Goal: Task Accomplishment & Management: Use online tool/utility

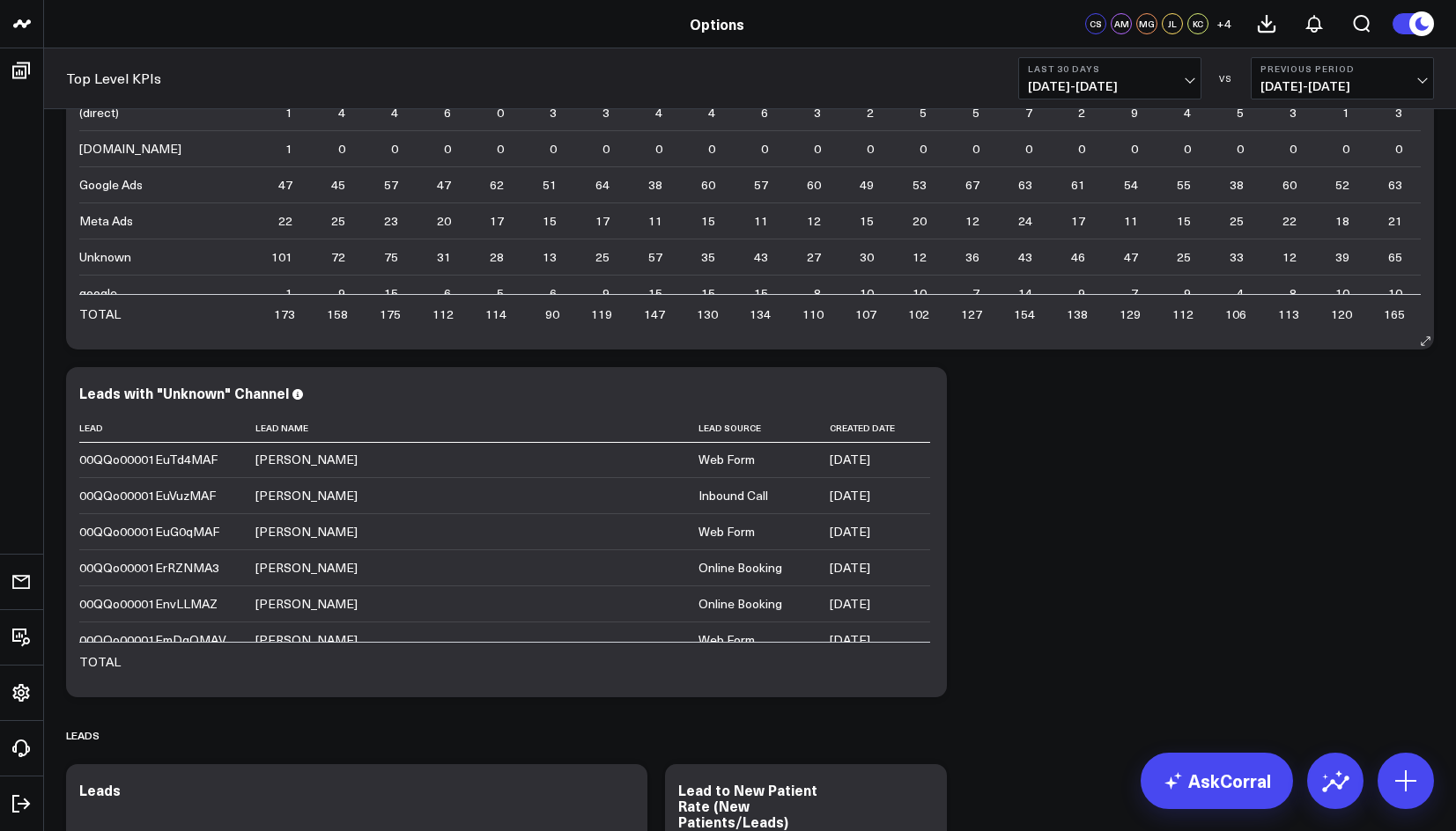
scroll to position [4079, 0]
click at [1114, 81] on span "[DATE] - [DATE]" at bounding box center [1109, 86] width 164 height 14
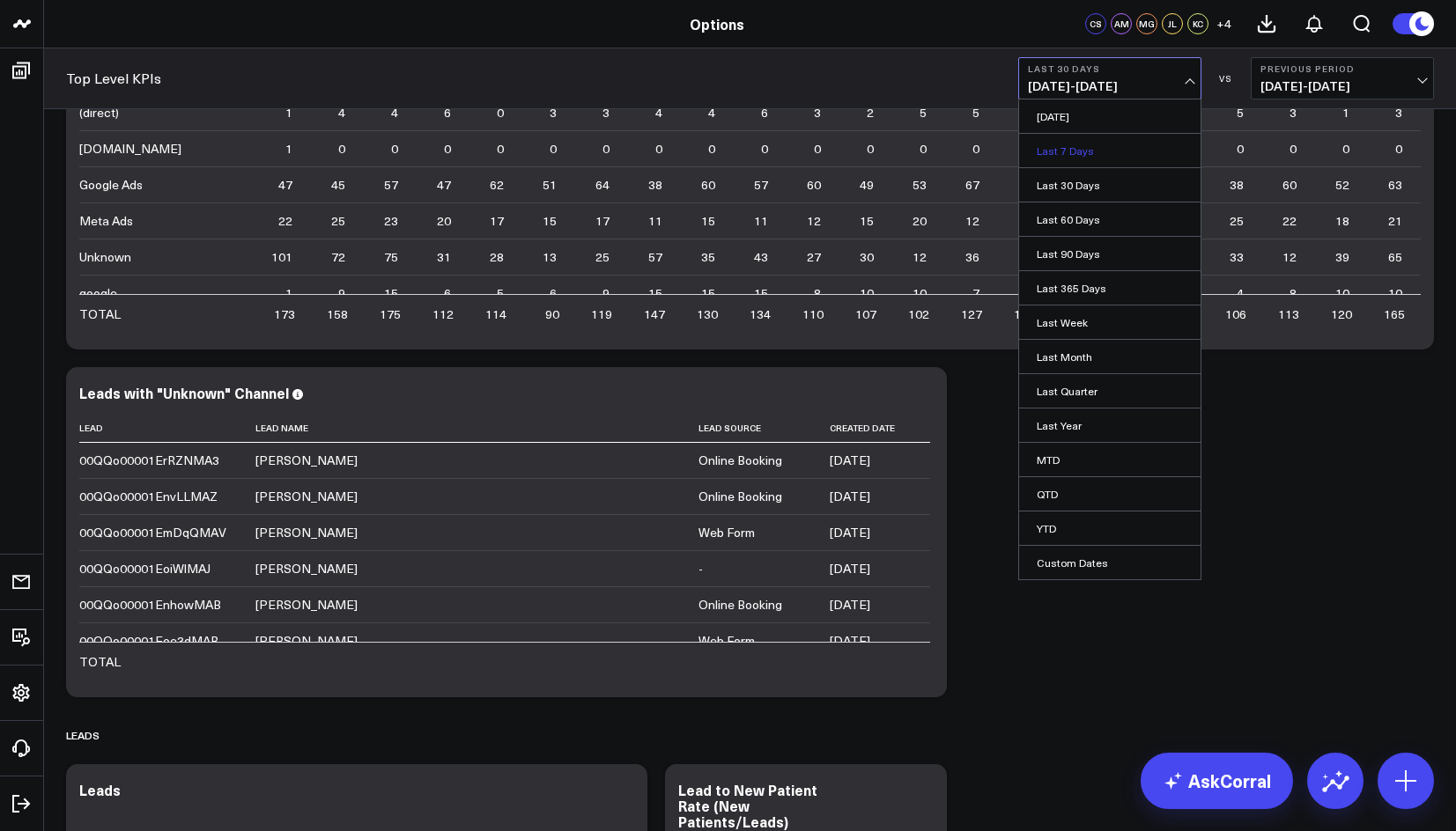
click at [1070, 151] on link "Last 7 Days" at bounding box center [1110, 151] width 181 height 33
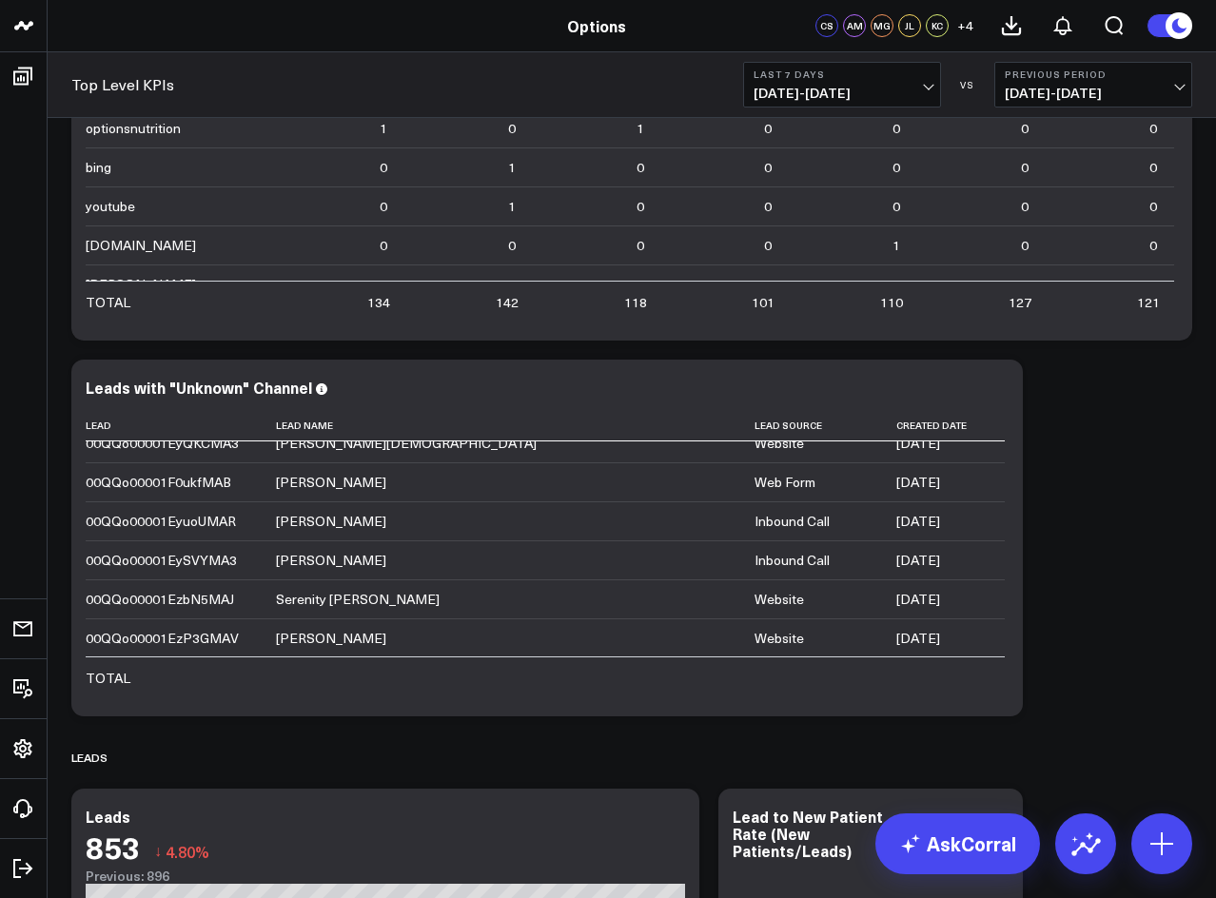
scroll to position [2601, 0]
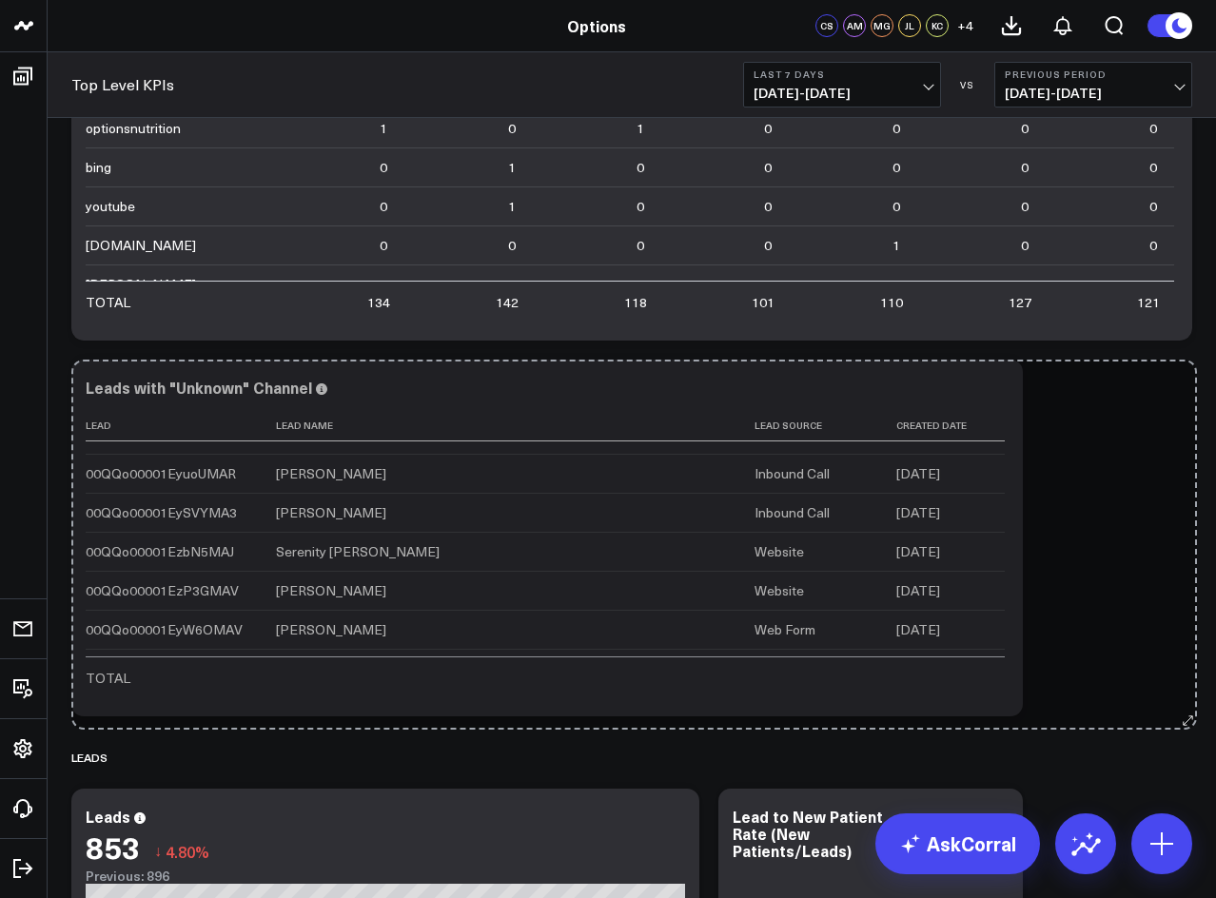
drag, startPoint x: 1017, startPoint y: 704, endPoint x: 1193, endPoint y: 717, distance: 176.5
click at [1193, 717] on div "Modify via AI Copy link to widget Ask support Remove Create linked copy Executi…" at bounding box center [632, 456] width 1140 height 6333
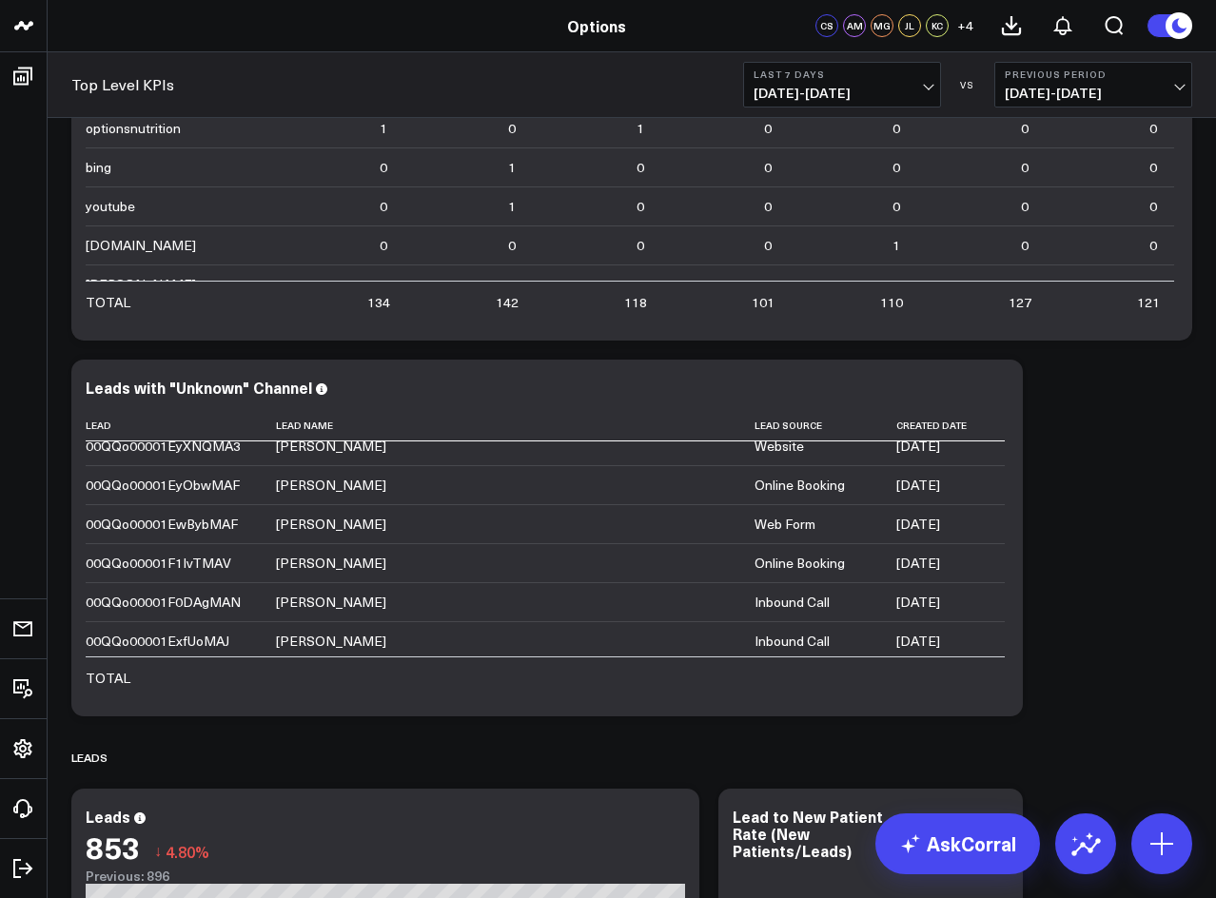
scroll to position [2886, 0]
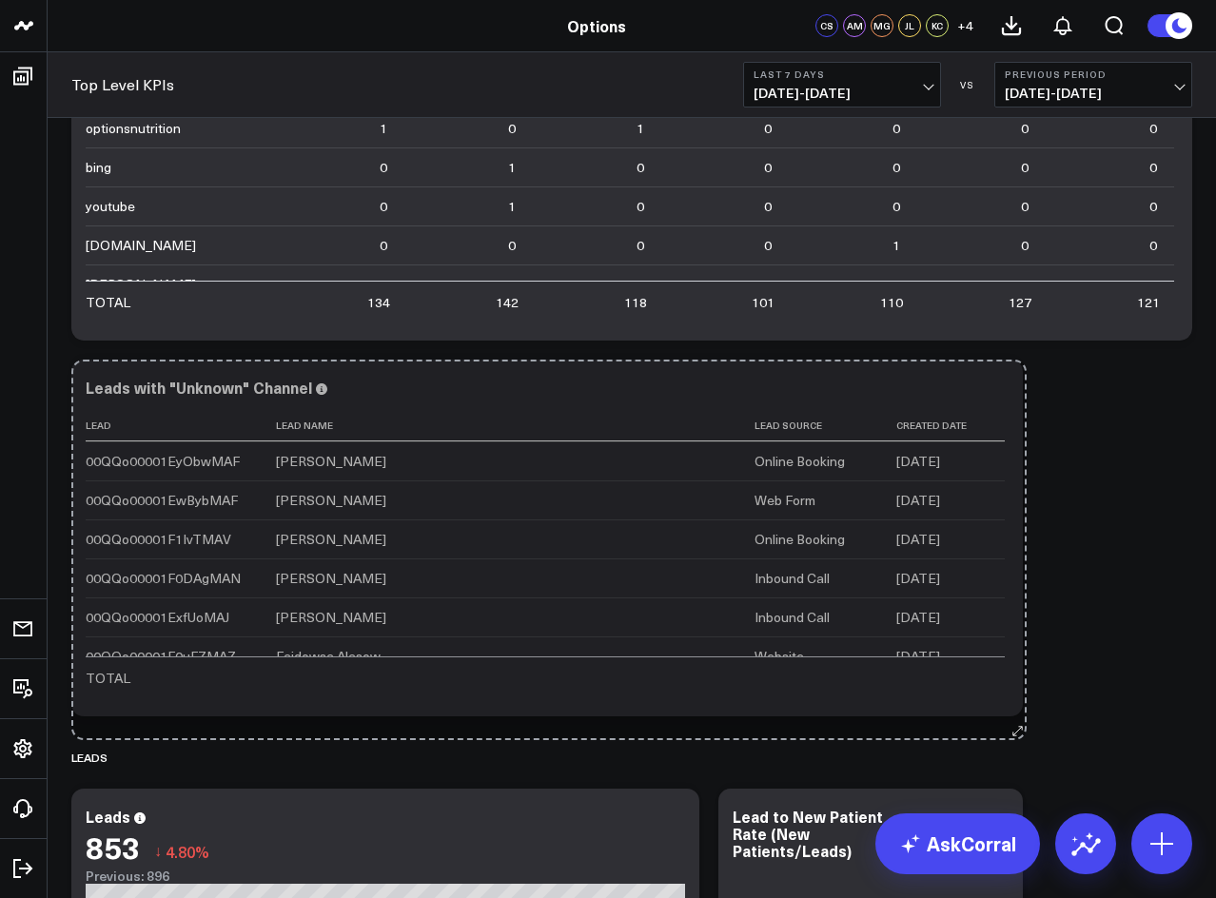
drag, startPoint x: 1019, startPoint y: 711, endPoint x: 1023, endPoint y: 735, distance: 24.1
click at [1023, 735] on div "Modify via AI Copy link to widget Ask support Remove Create linked copy Executi…" at bounding box center [632, 456] width 1140 height 6333
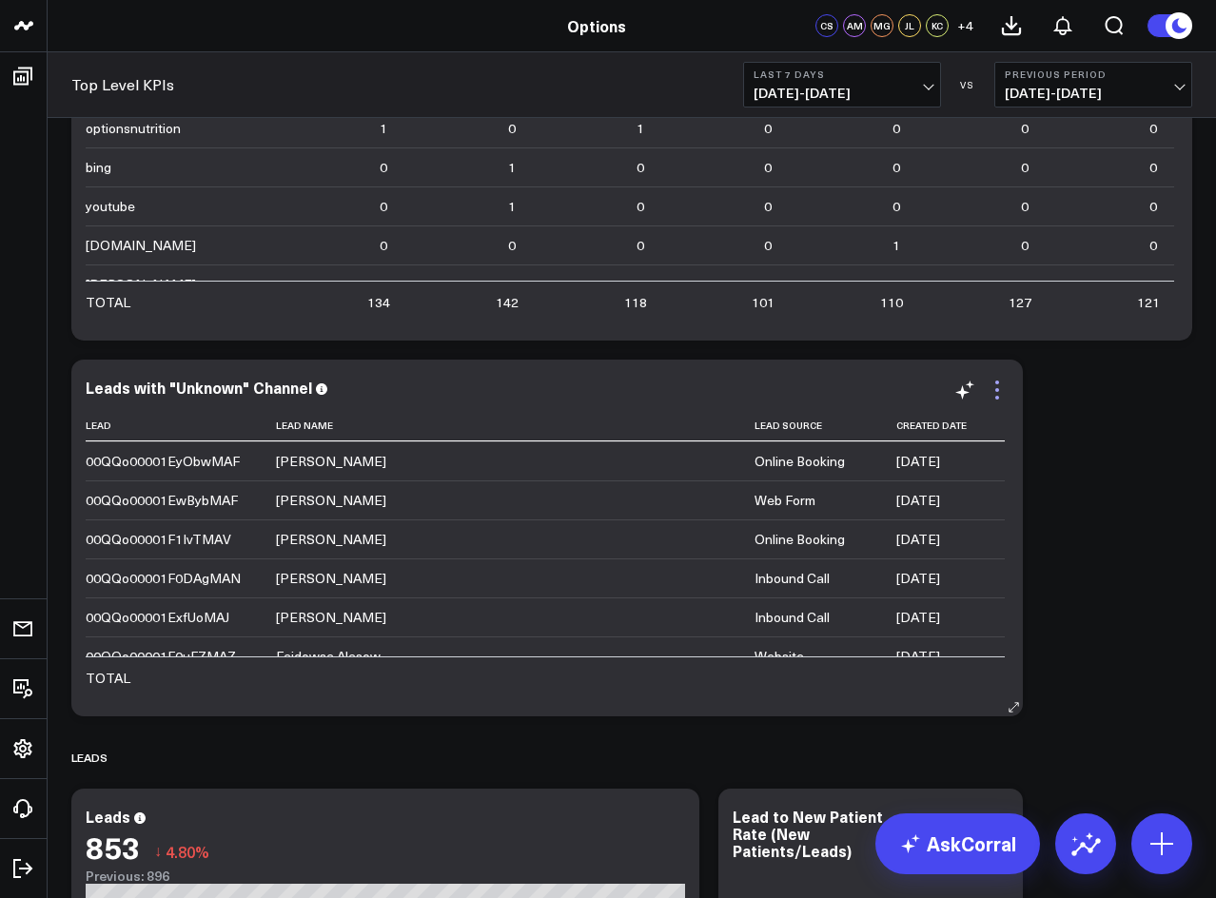
click at [1006, 392] on icon at bounding box center [997, 390] width 23 height 23
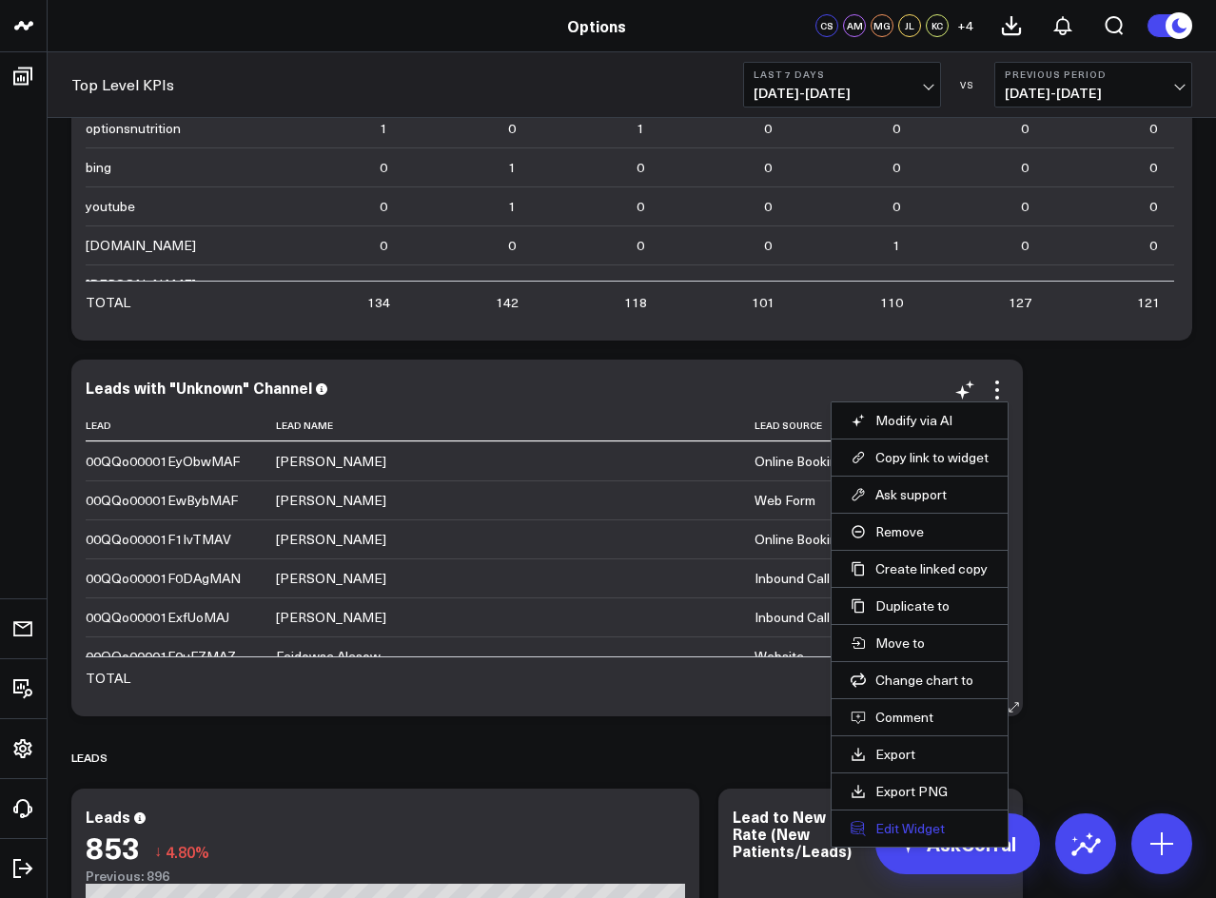
click at [934, 832] on button "Edit Widget" at bounding box center [920, 828] width 138 height 17
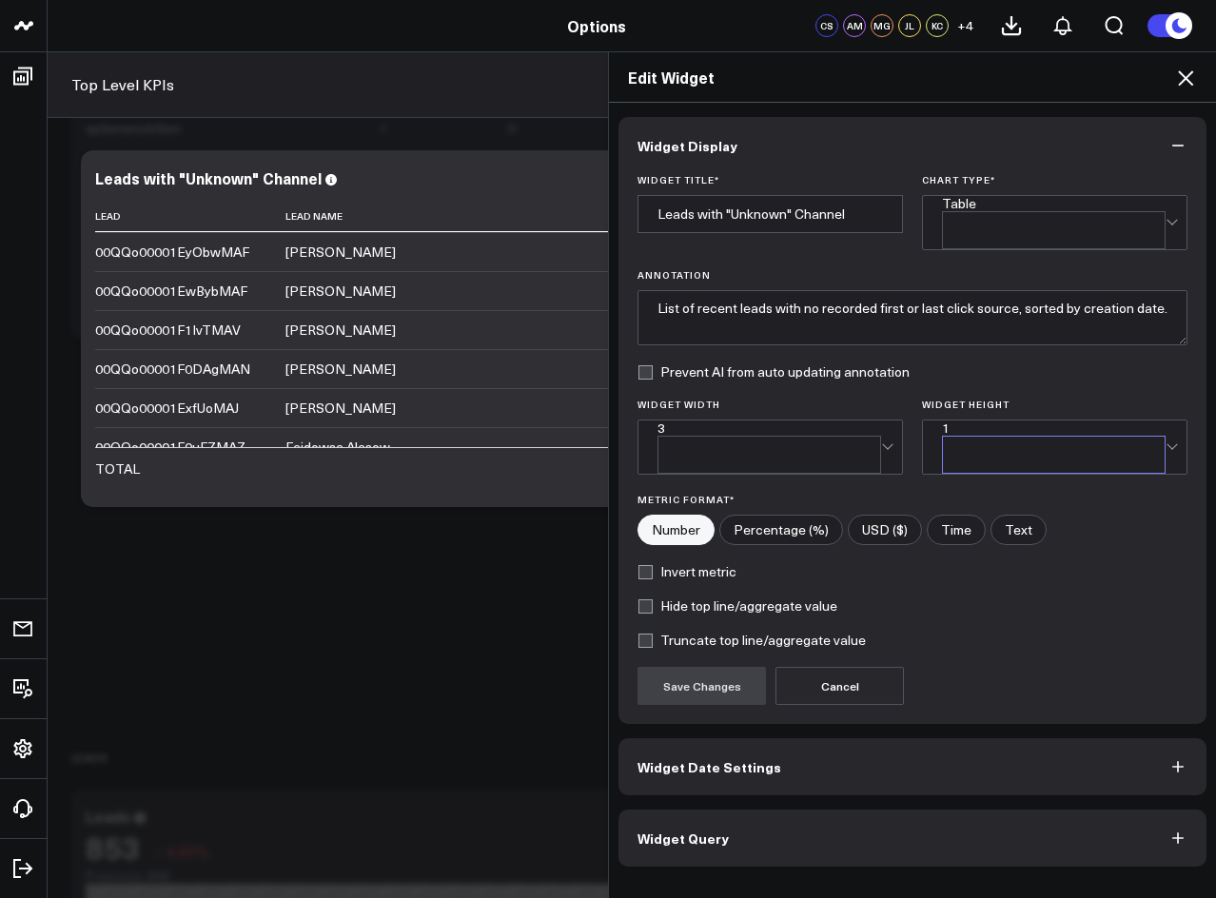
click at [1164, 421] on div "1" at bounding box center [1054, 447] width 224 height 53
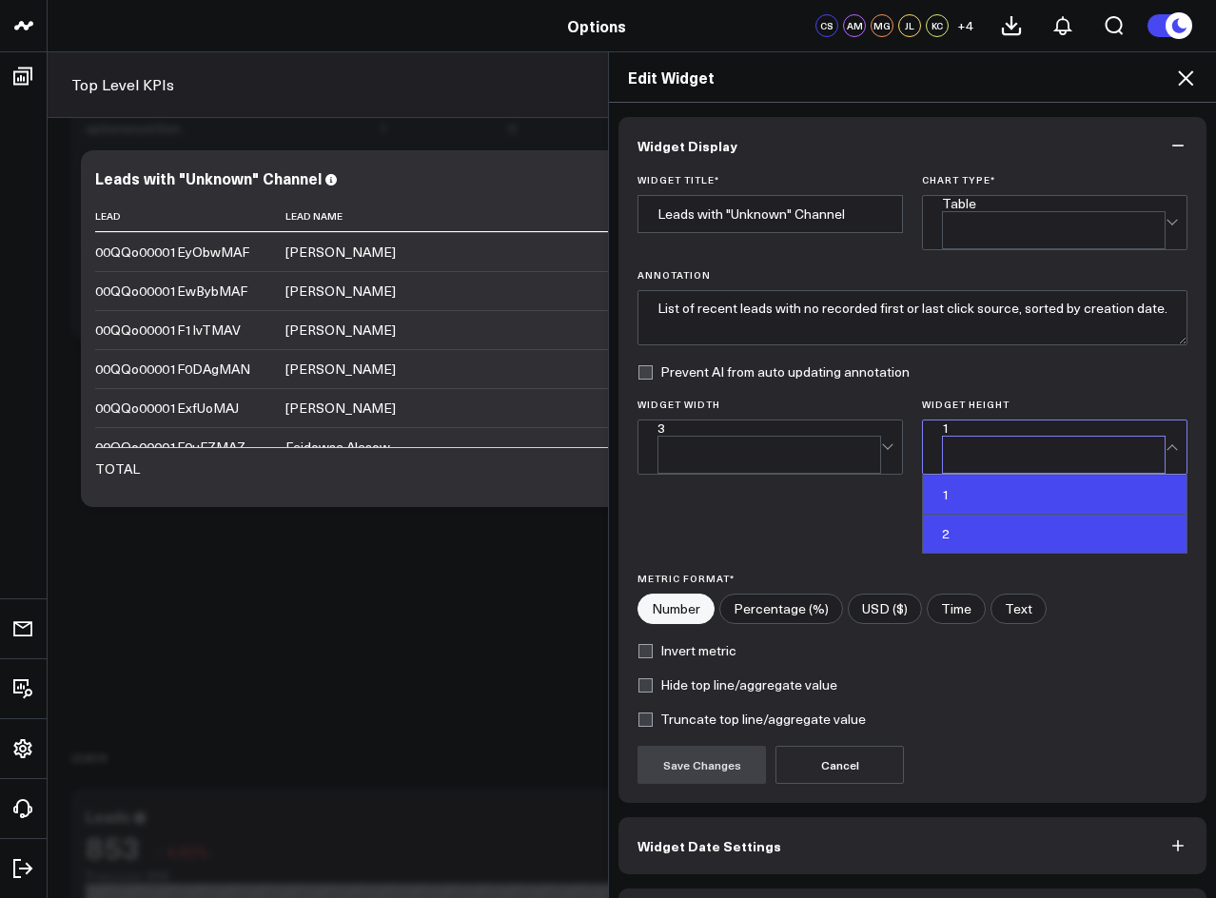
click at [1100, 515] on div "2" at bounding box center [1055, 534] width 264 height 38
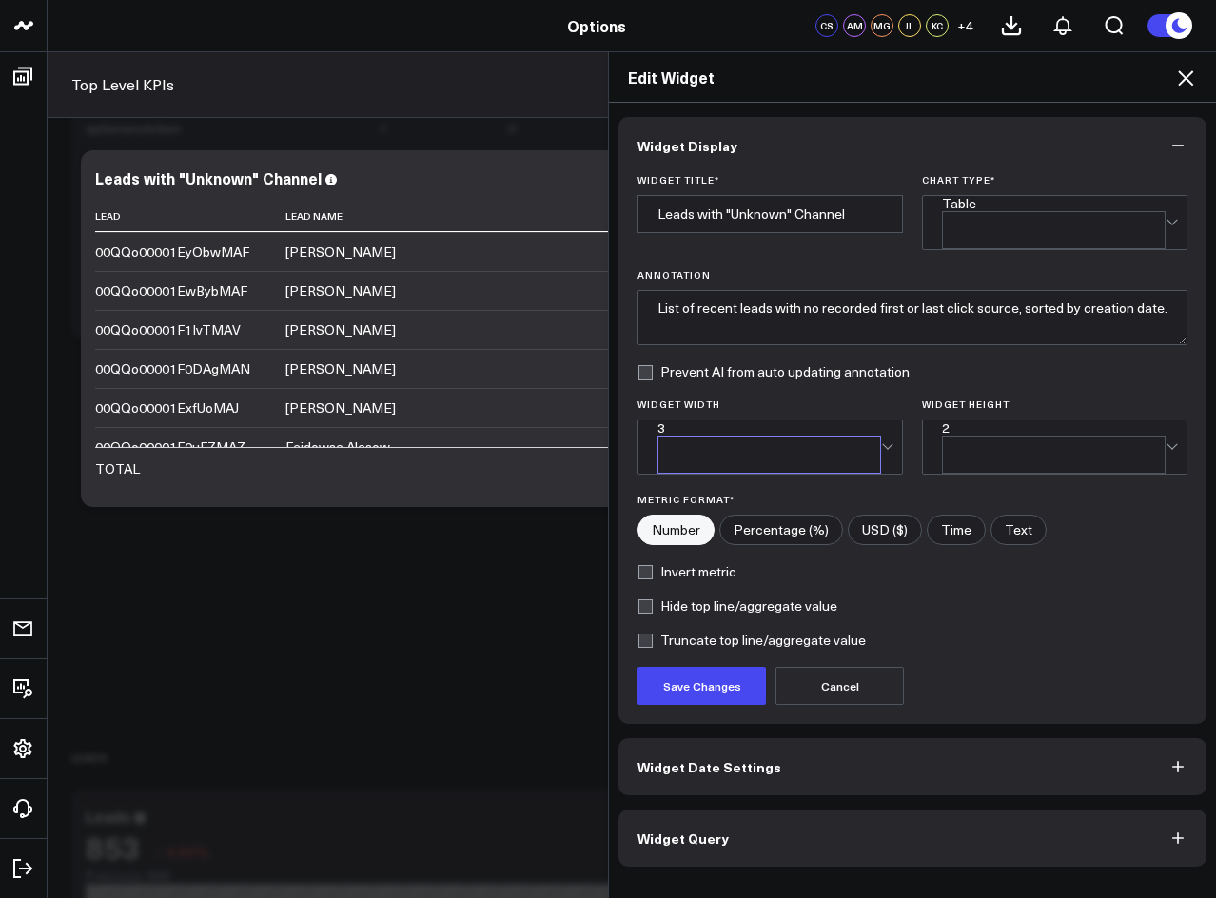
click at [873, 421] on div "3" at bounding box center [770, 428] width 224 height 15
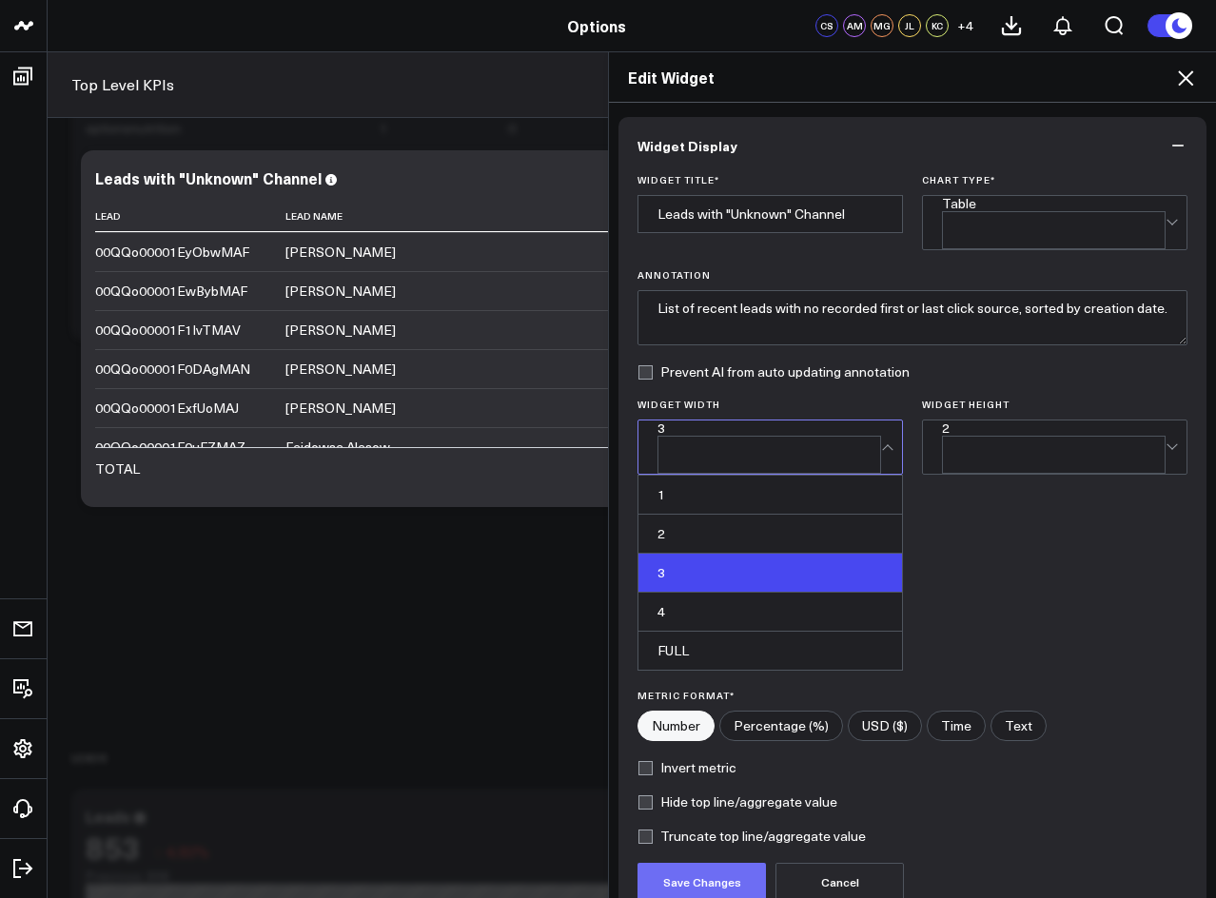
click at [693, 863] on button "Save Changes" at bounding box center [702, 882] width 128 height 38
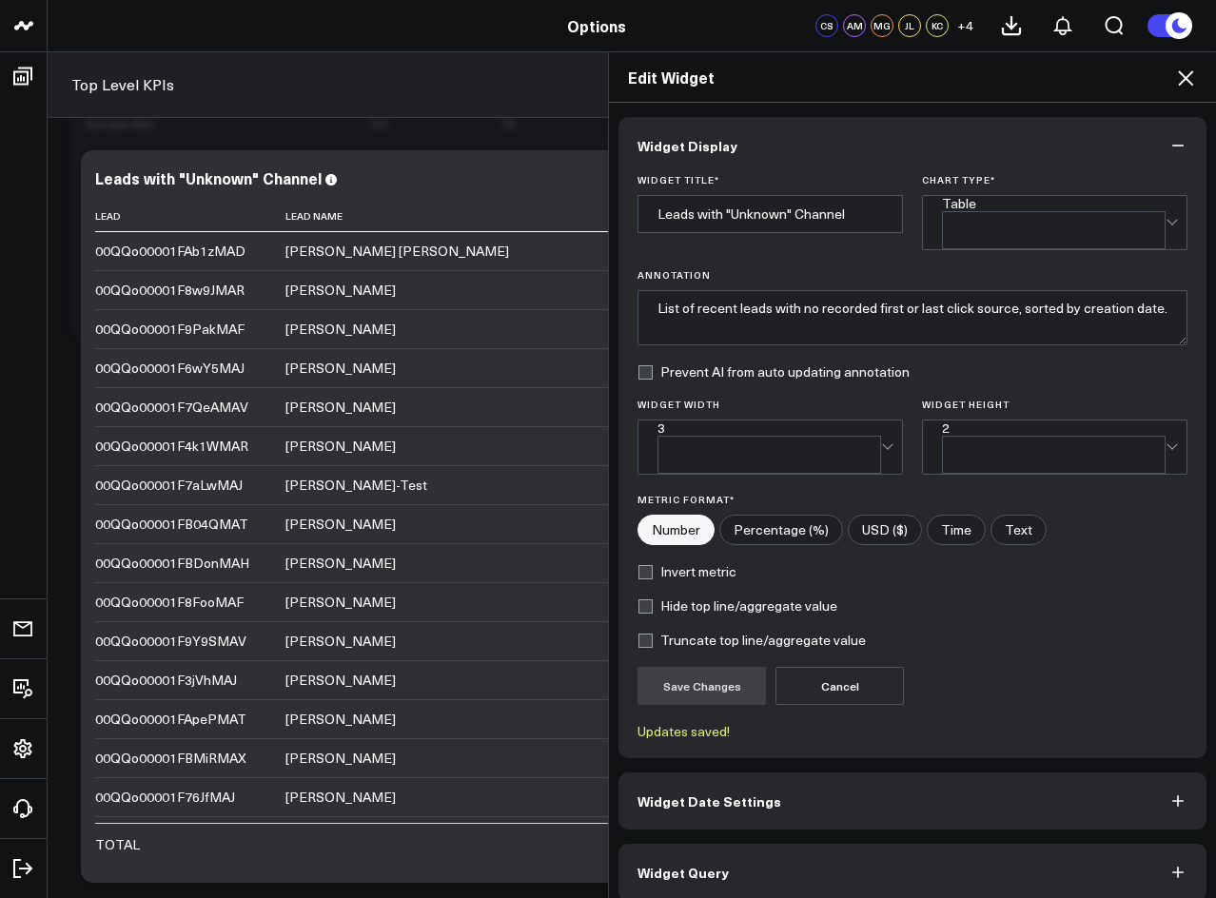
click at [470, 590] on div "Edit Widget Widget Display Widget Title * Leads with "Unknown" Channel Chart Ty…" at bounding box center [608, 474] width 1216 height 847
click at [1188, 84] on icon at bounding box center [1185, 78] width 23 height 23
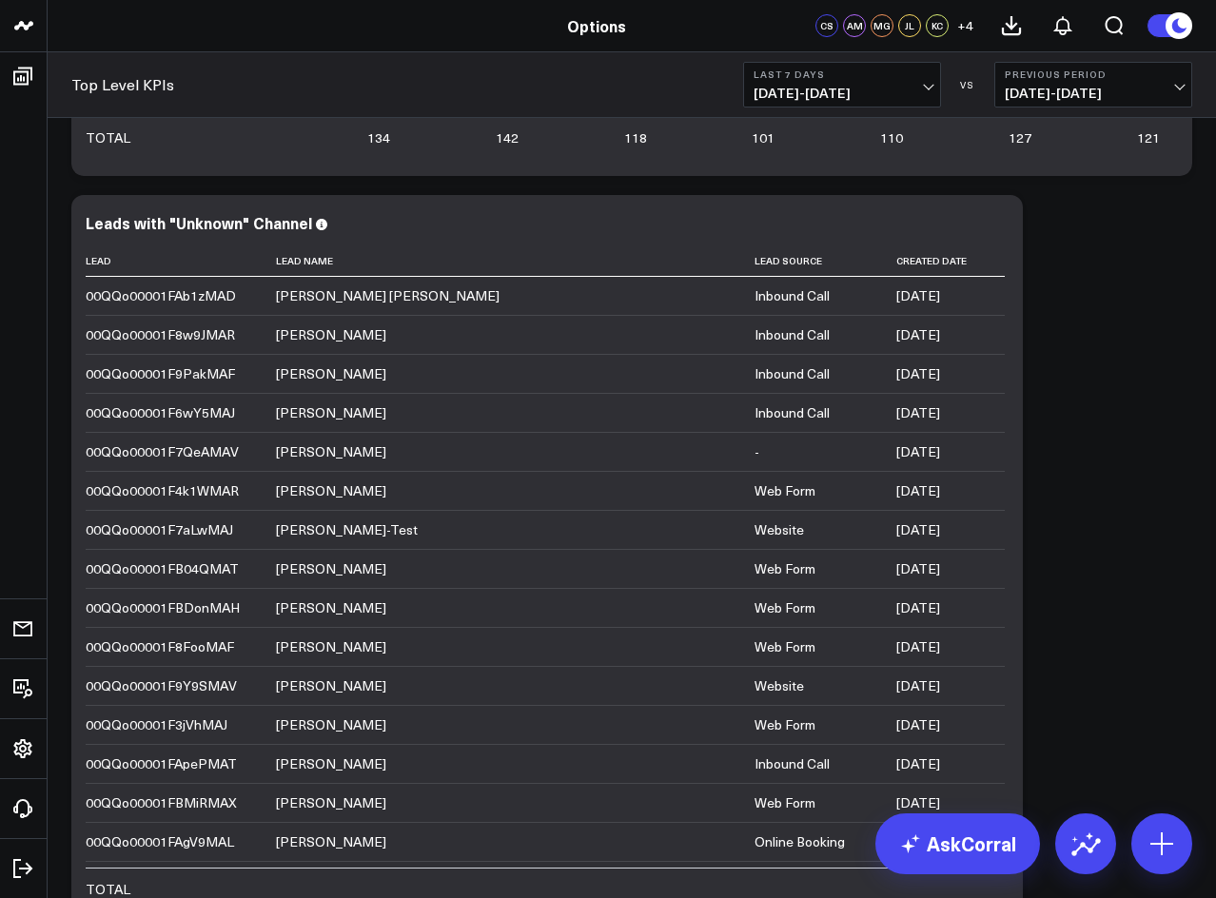
scroll to position [3197, 0]
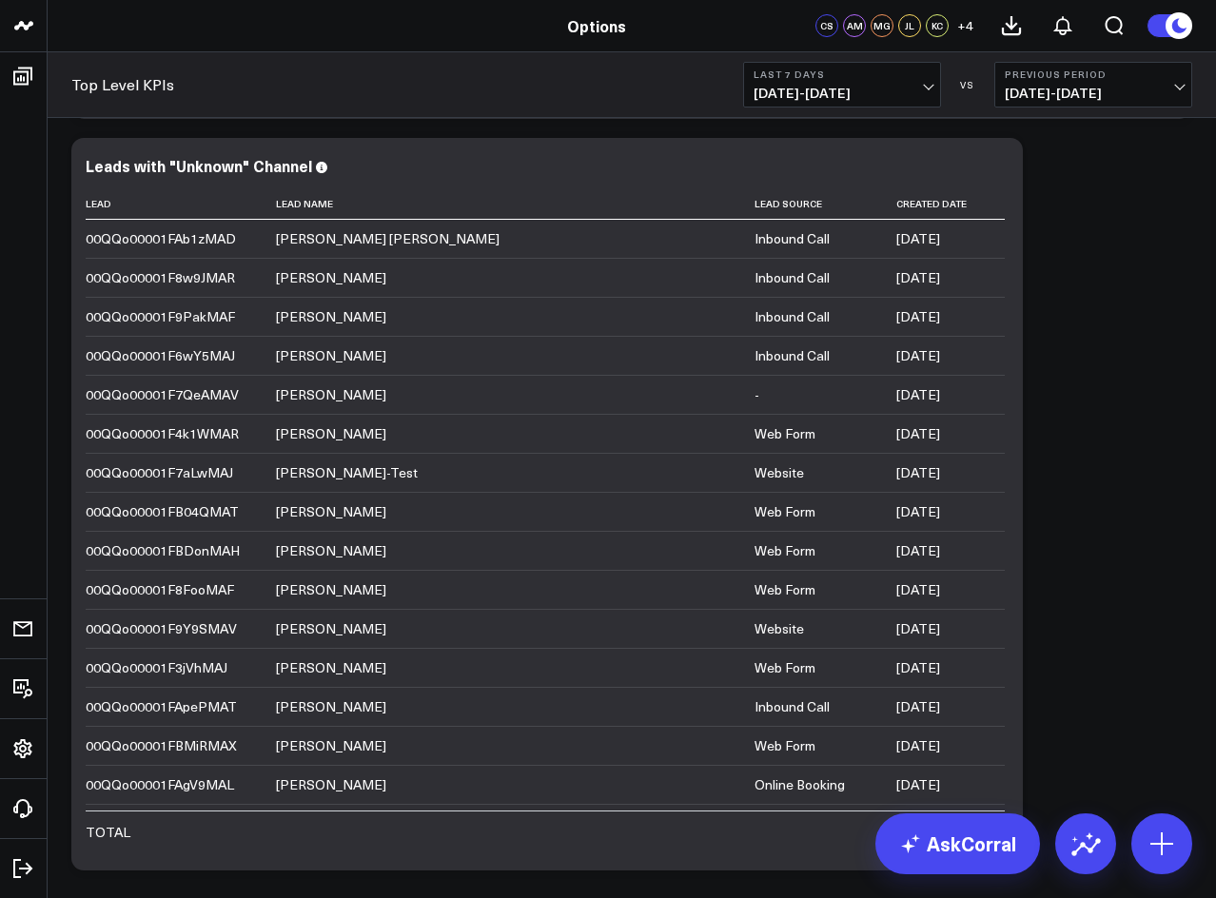
drag, startPoint x: 1129, startPoint y: 452, endPoint x: 1084, endPoint y: 448, distance: 45.8
click at [1129, 452] on div "Modify via AI Copy link to widget Ask support Remove Create linked copy Executi…" at bounding box center [632, 422] width 1140 height 6709
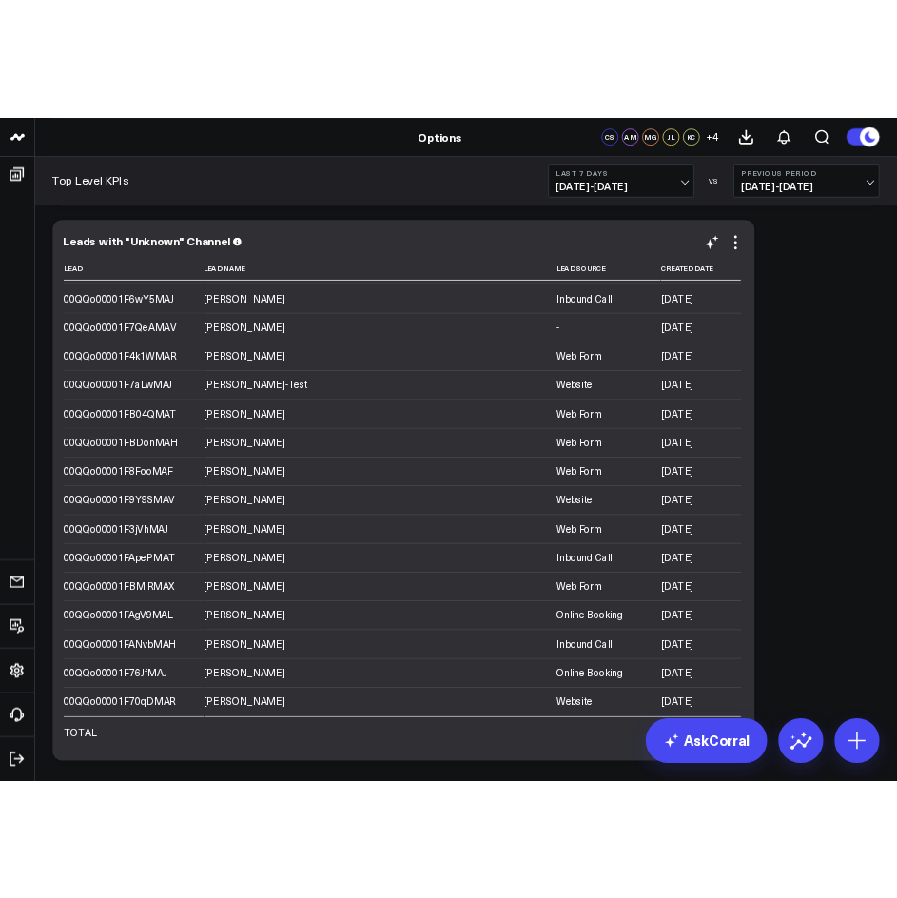
scroll to position [0, 0]
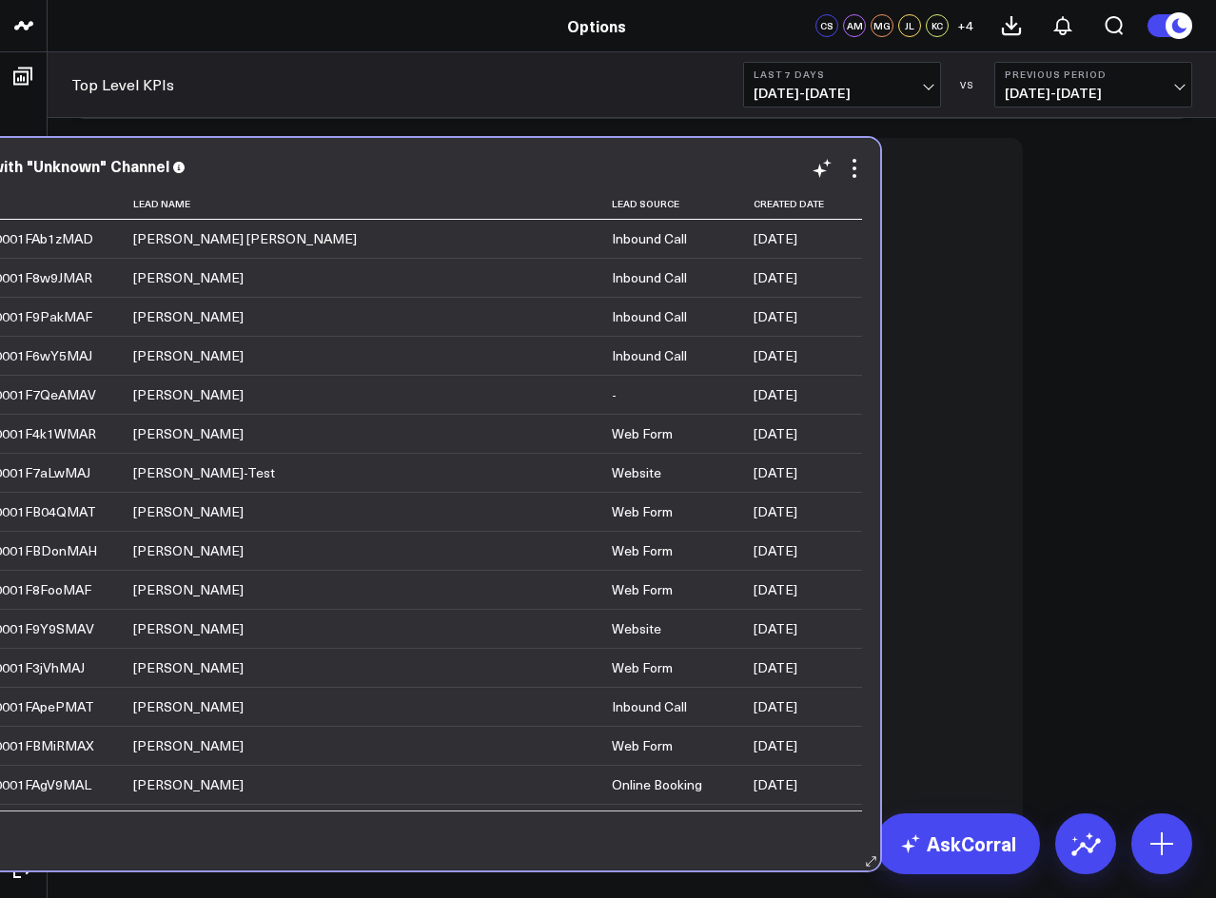
click at [453, 398] on td "[PERSON_NAME]" at bounding box center [372, 394] width 479 height 39
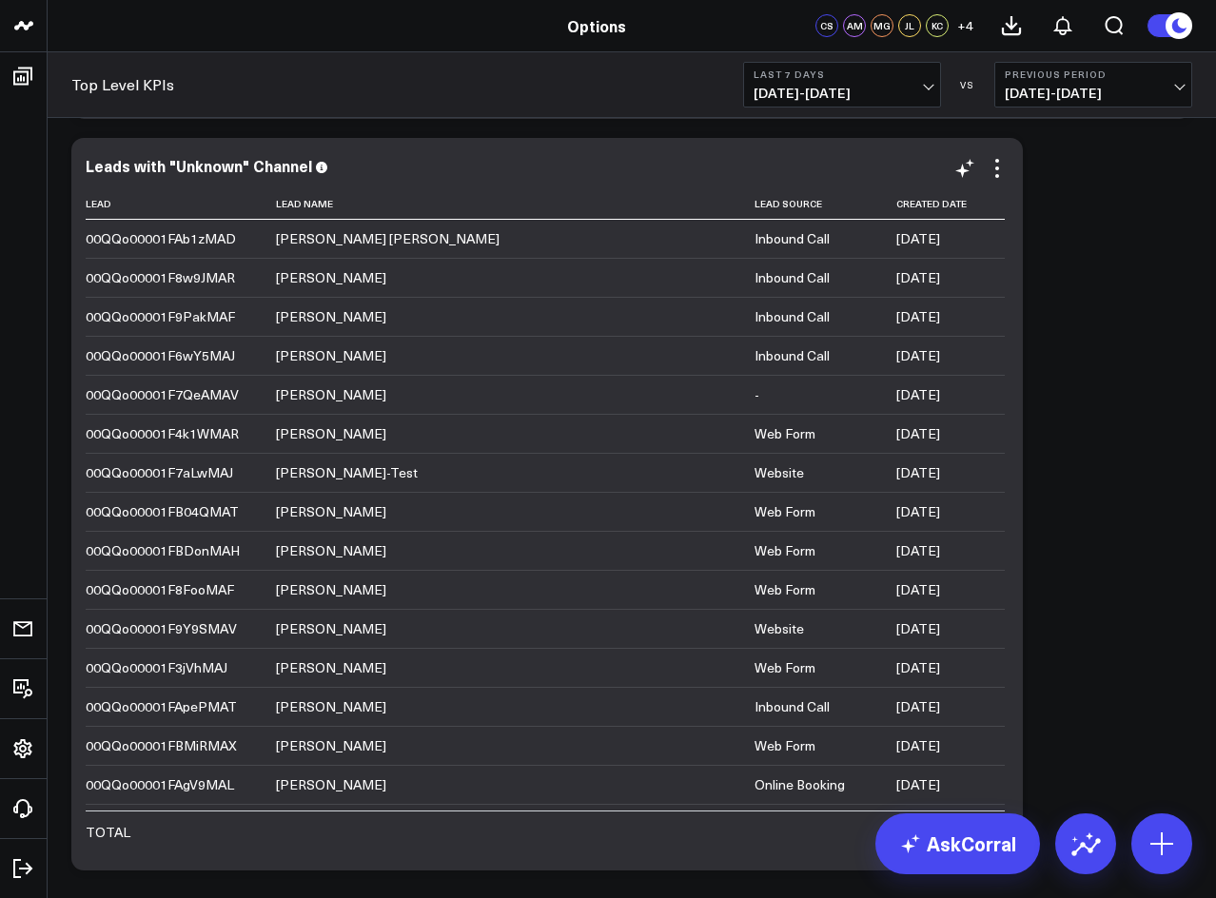
click at [324, 403] on div "[PERSON_NAME]" at bounding box center [331, 394] width 110 height 19
click at [527, 27] on div "Options" at bounding box center [596, 25] width 1192 height 21
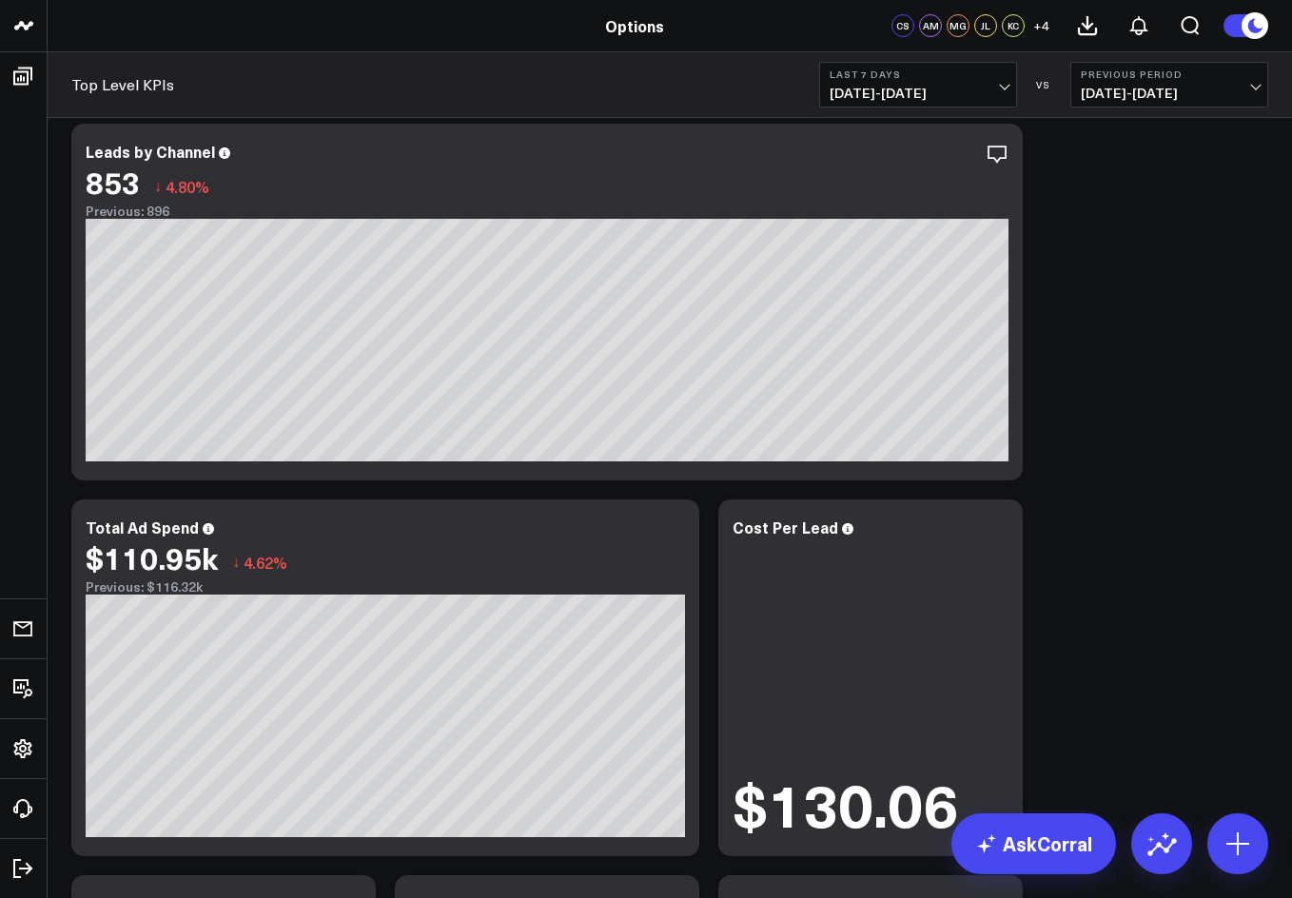
scroll to position [1237, 0]
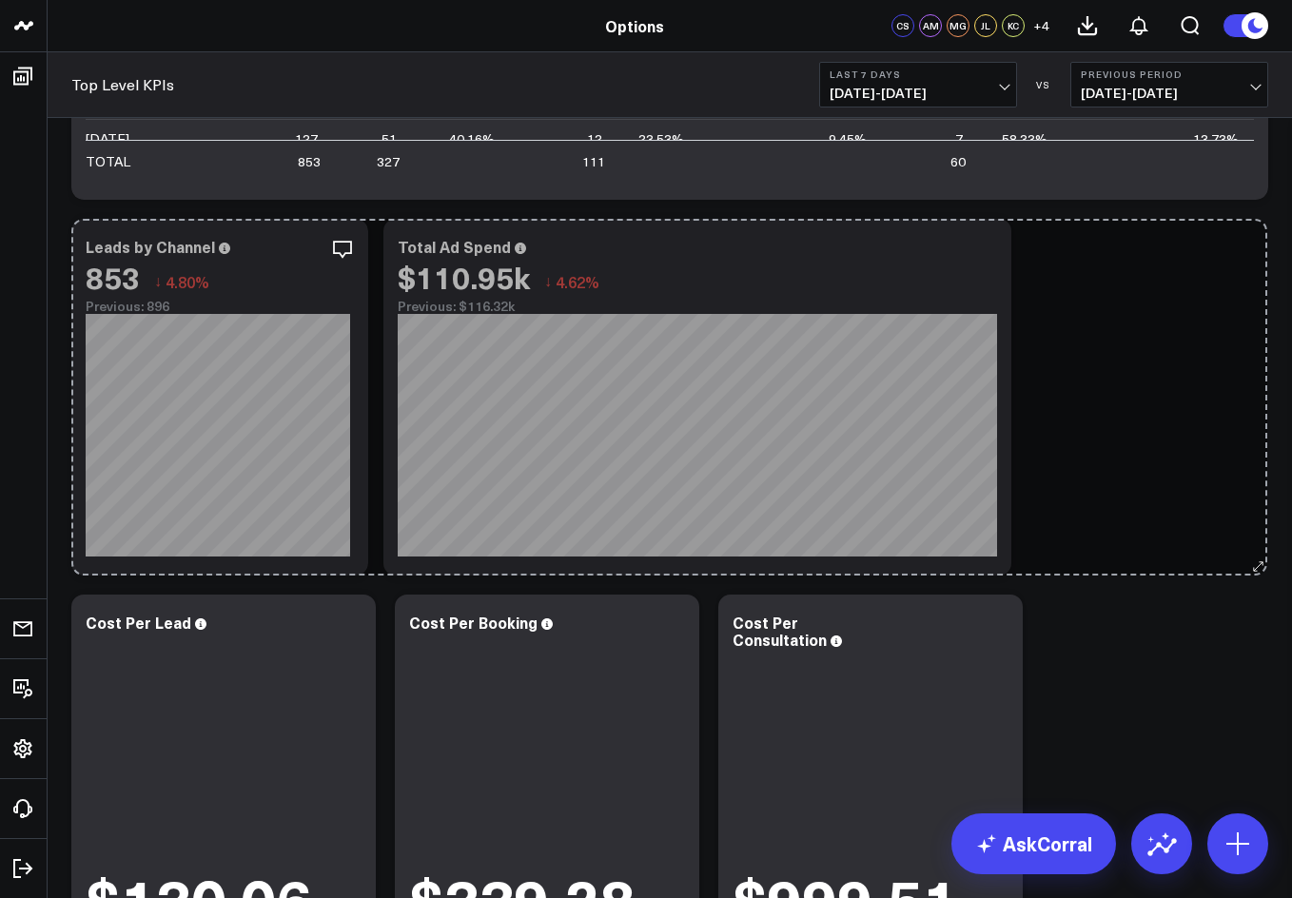
drag, startPoint x: 1194, startPoint y: 567, endPoint x: 1234, endPoint y: 556, distance: 41.6
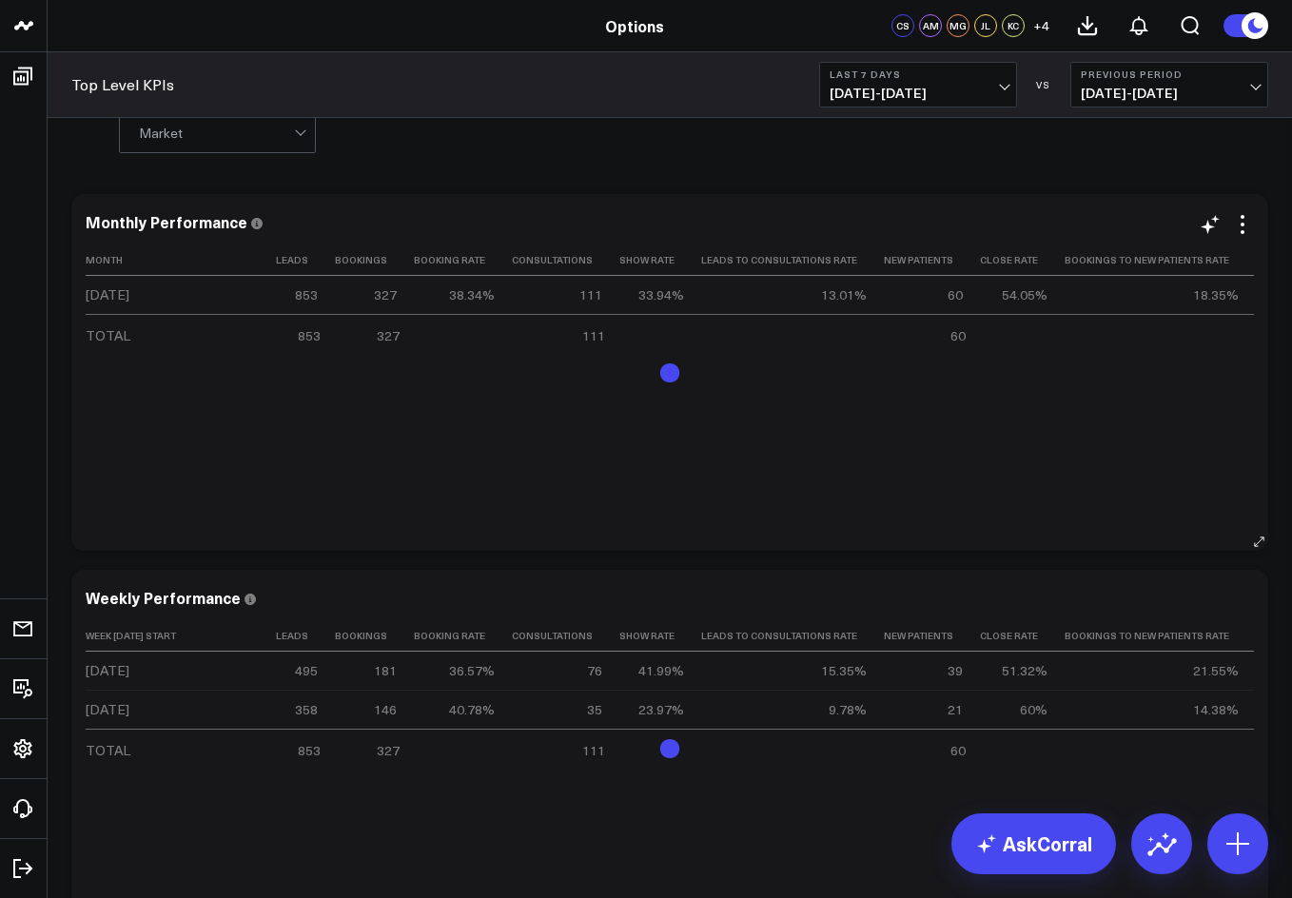
scroll to position [0, 0]
